Goal: Information Seeking & Learning: Learn about a topic

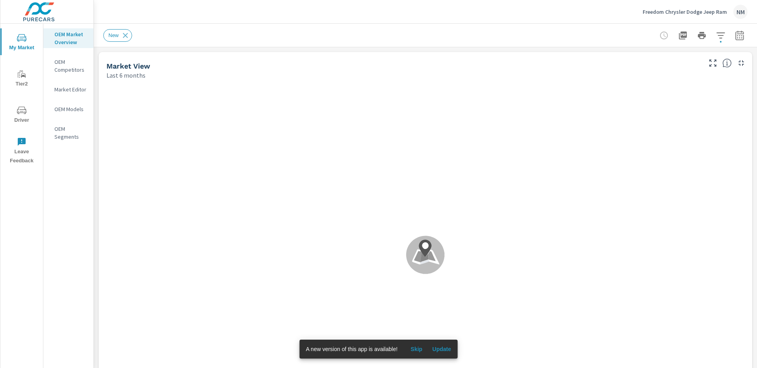
click at [43, 17] on img at bounding box center [38, 12] width 77 height 32
click at [695, 9] on p "Freedom Chrysler Dodge Jeep Ram" at bounding box center [684, 11] width 84 height 7
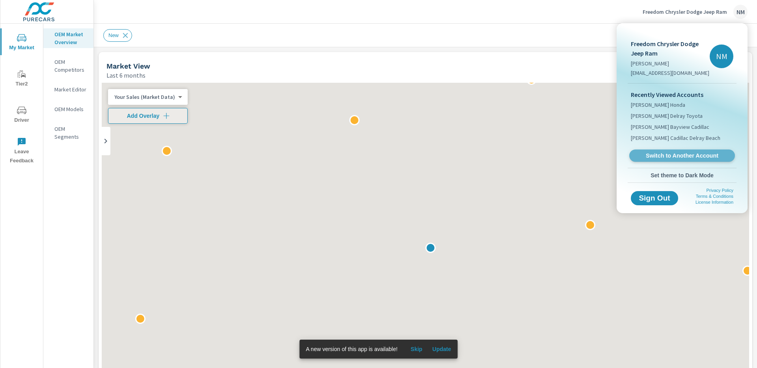
click at [668, 156] on span "Switch to Another Account" at bounding box center [681, 155] width 97 height 7
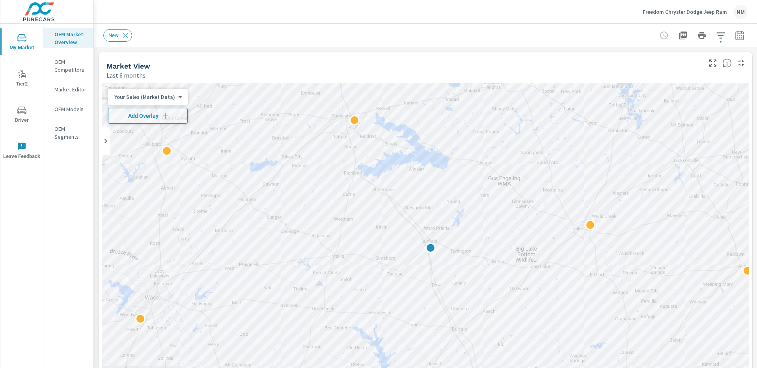
click at [716, 17] on div "Freedom Chrysler Dodge Jeep Ram NM" at bounding box center [694, 12] width 105 height 14
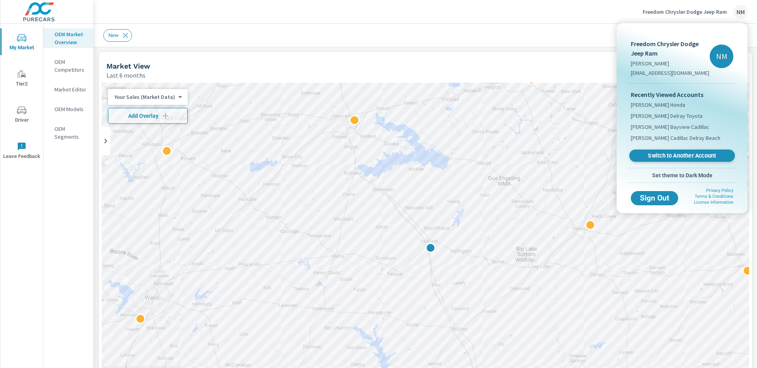
click at [666, 151] on link "Switch to Another Account" at bounding box center [682, 156] width 106 height 12
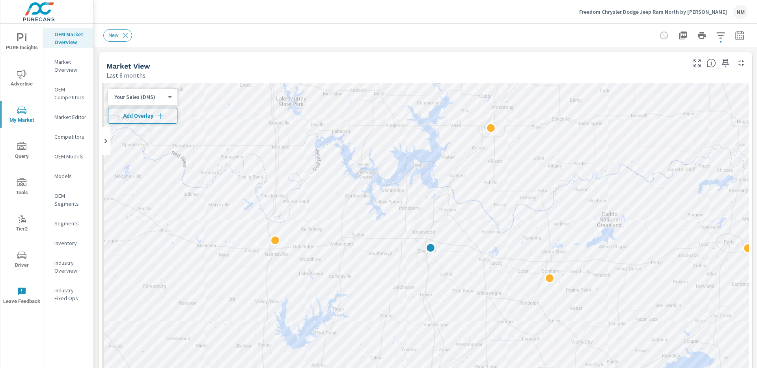
click at [152, 112] on span "Add Overlay" at bounding box center [143, 116] width 62 height 8
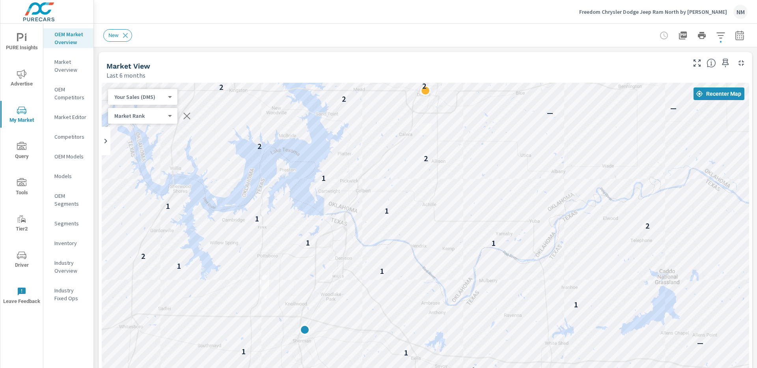
drag, startPoint x: 278, startPoint y: 240, endPoint x: 380, endPoint y: 155, distance: 132.6
click at [380, 155] on div "1 1 — 1 — — 1 4 — — 1 1 1 1 3 — 1 1 1 1 — — 1 6 1 1 2 1 — 1 2 — 1 1 1 1 2 2 — —…" at bounding box center [425, 243] width 647 height 320
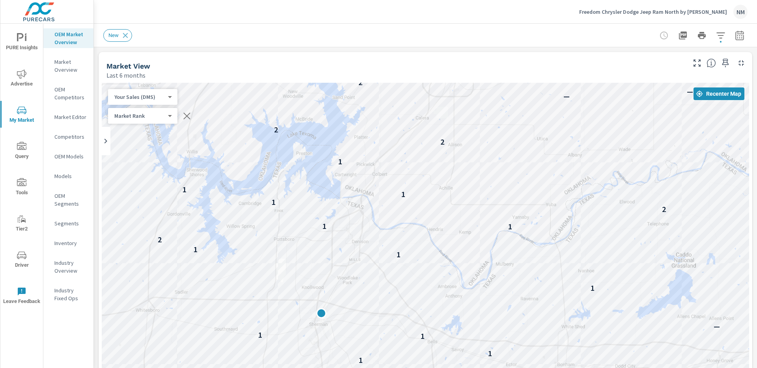
drag, startPoint x: 382, startPoint y: 159, endPoint x: 395, endPoint y: 128, distance: 33.4
click at [395, 128] on div "6 — — 12 — — — 5 3 5 2 — — 1 1 — 1 — — 1 4 — — — 1 1 1 1 3 — 1 1 1 1 2 — — 1 — …" at bounding box center [425, 243] width 647 height 320
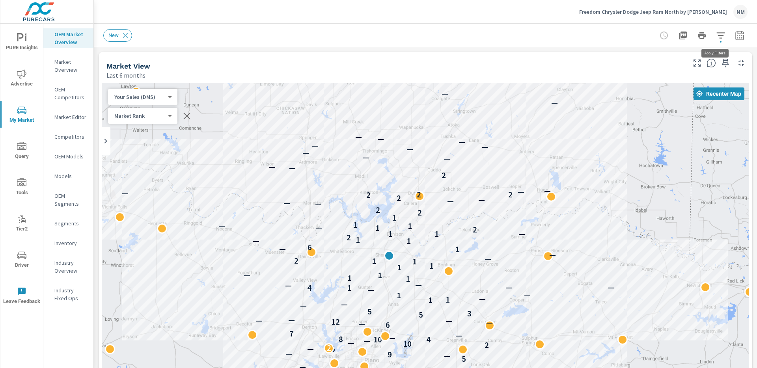
click at [718, 37] on icon "button" at bounding box center [720, 35] width 9 height 9
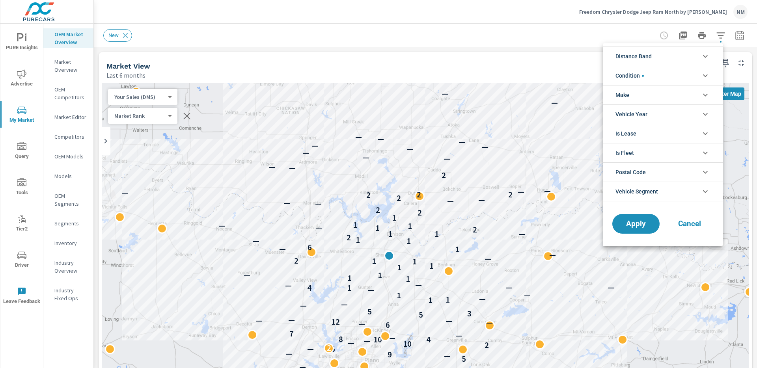
click at [702, 56] on icon "filter options" at bounding box center [704, 56] width 9 height 9
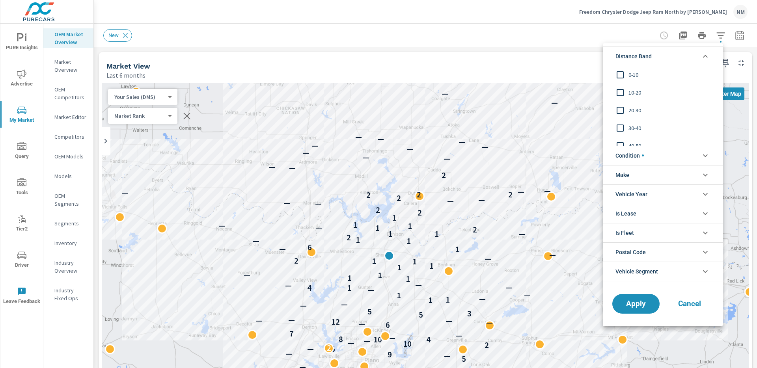
click at [633, 73] on span "0-10" at bounding box center [671, 74] width 86 height 9
click at [635, 93] on span "10-20" at bounding box center [671, 92] width 86 height 9
click at [634, 110] on span "20-30" at bounding box center [671, 110] width 86 height 9
click at [638, 302] on span "Apply" at bounding box center [636, 303] width 32 height 7
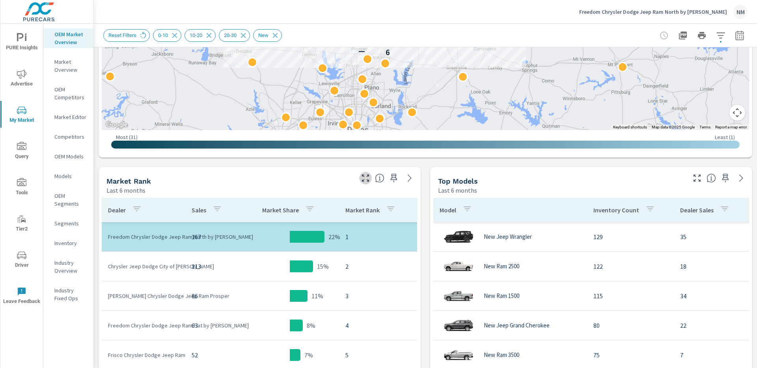
click at [361, 180] on icon "button" at bounding box center [365, 177] width 9 height 9
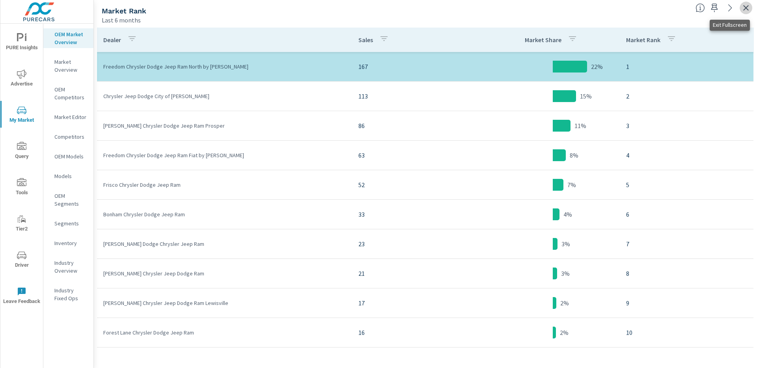
click at [743, 11] on icon "button" at bounding box center [745, 7] width 9 height 9
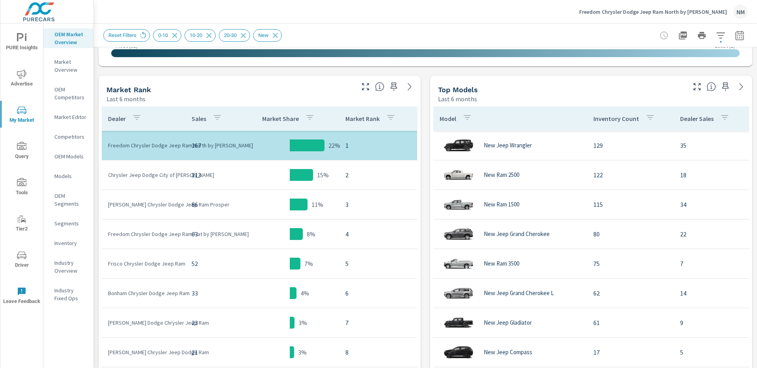
scroll to position [365, 0]
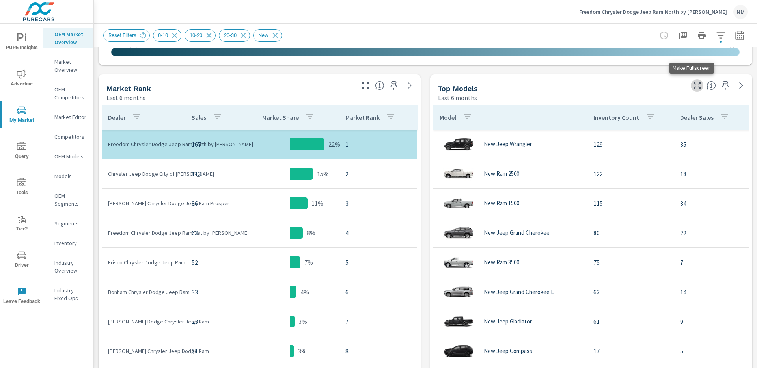
click at [692, 90] on icon "button" at bounding box center [696, 85] width 9 height 9
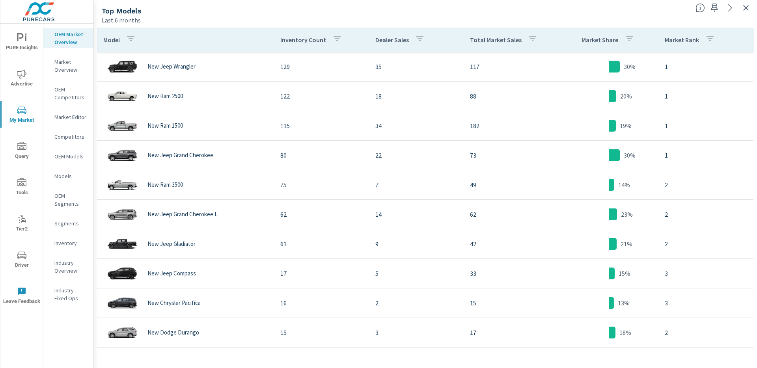
click at [752, 10] on div at bounding box center [724, 5] width 65 height 17
click at [743, 10] on icon "button" at bounding box center [746, 8] width 6 height 6
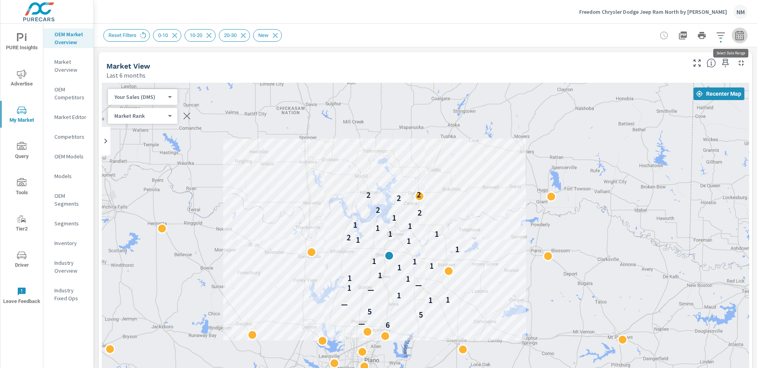
click at [735, 39] on icon "button" at bounding box center [739, 34] width 8 height 9
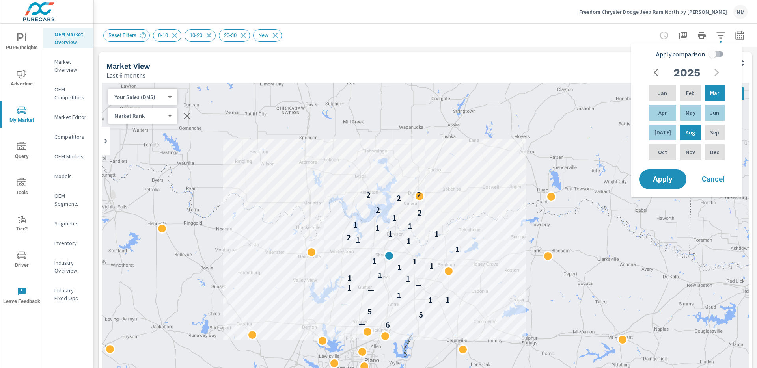
click at [707, 54] on input "Apply comparison" at bounding box center [712, 54] width 45 height 15
checkbox input "true"
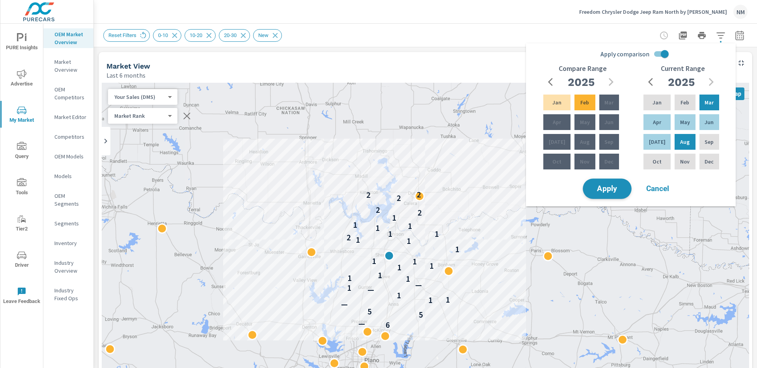
click at [618, 190] on span "Apply" at bounding box center [607, 188] width 32 height 7
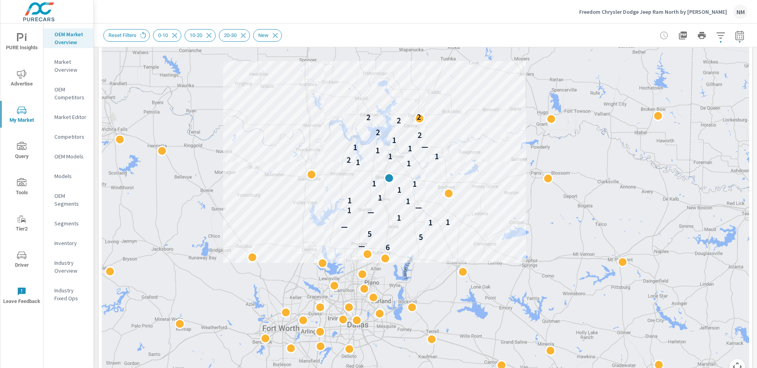
scroll to position [140, 0]
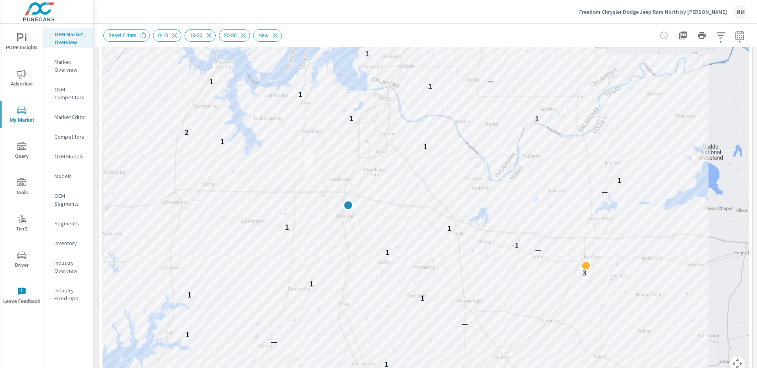
drag, startPoint x: 599, startPoint y: 182, endPoint x: 695, endPoint y: 216, distance: 101.6
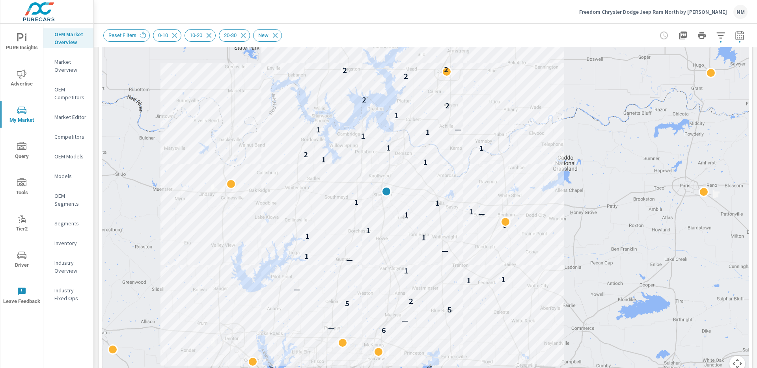
drag, startPoint x: 668, startPoint y: 201, endPoint x: 546, endPoint y: 181, distance: 124.2
click at [546, 181] on div "6 — — 5 5 2 — 1 1 1 — 1 — 1 1 1 3 1 — 1 1 1 1 1 2 1 1 1 1 1 — 1 2 2 2 2 2" at bounding box center [682, 355] width 757 height 426
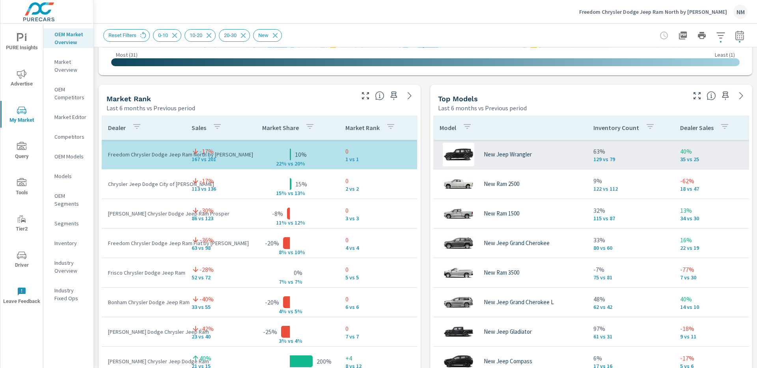
scroll to position [475, 0]
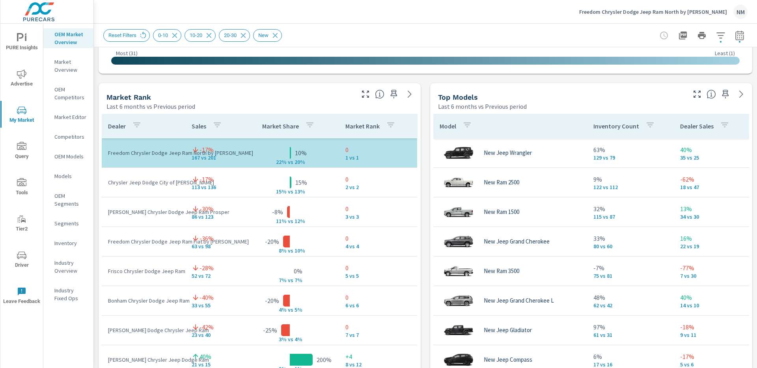
click at [694, 94] on icon "button" at bounding box center [696, 93] width 9 height 9
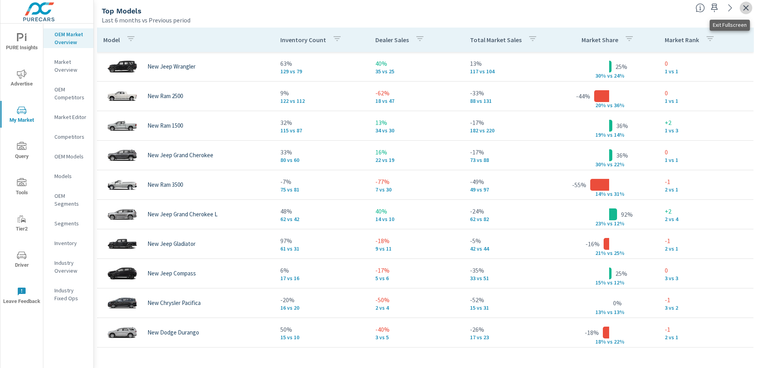
click at [742, 8] on icon "button" at bounding box center [745, 7] width 9 height 9
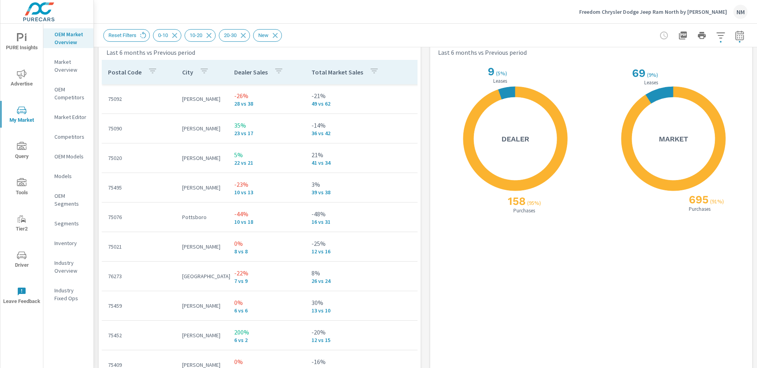
scroll to position [938, 0]
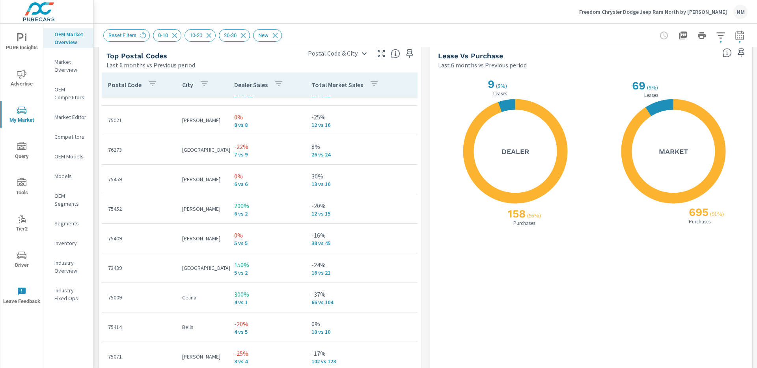
scroll to position [11, 0]
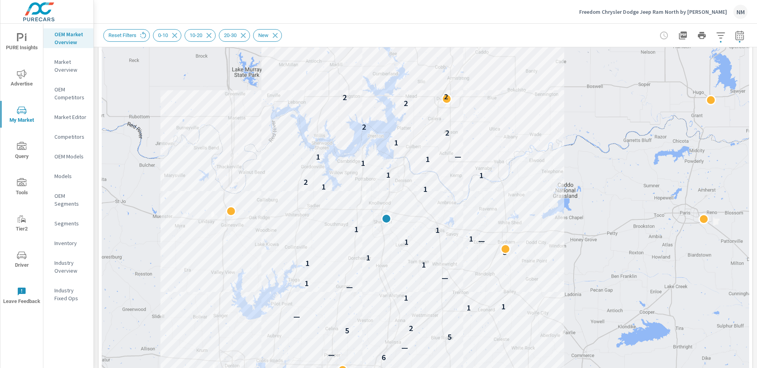
scroll to position [111, 0]
